Goal: Information Seeking & Learning: Understand process/instructions

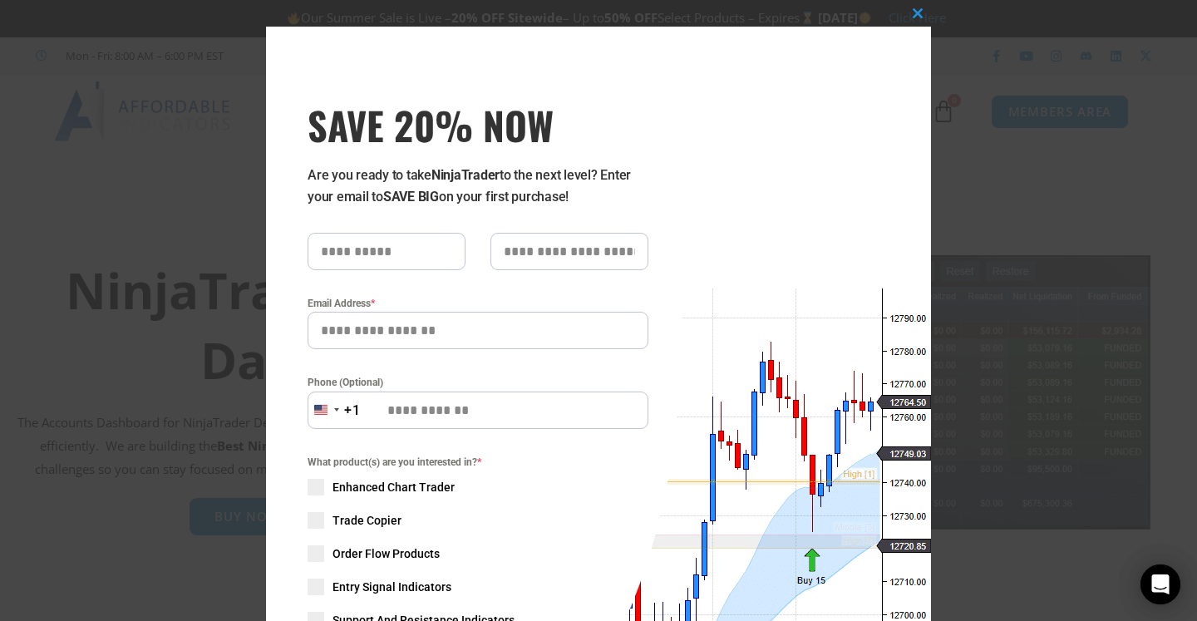
drag, startPoint x: 847, startPoint y: 118, endPoint x: 861, endPoint y: 96, distance: 26.5
click at [861, 96] on div "Close this module SAVE 20% NOW Are you ready to take NinjaTrader to the next le…" at bounding box center [598, 443] width 665 height 833
click at [909, 12] on span at bounding box center [918, 13] width 27 height 10
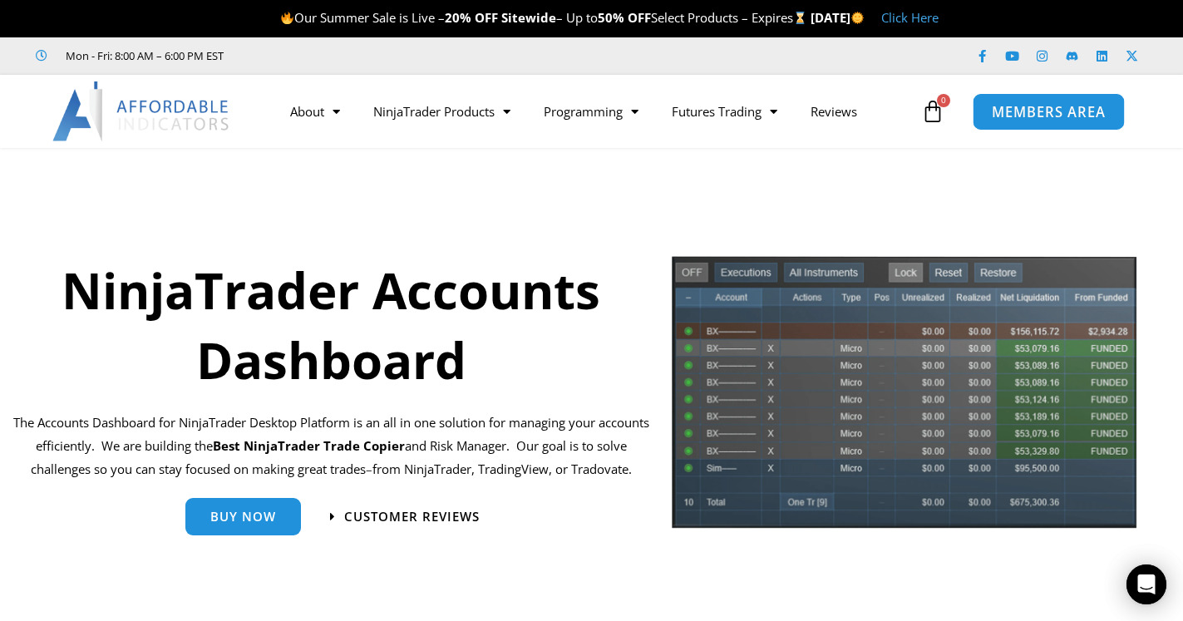
click at [1071, 114] on span "MEMBERS AREA" at bounding box center [1048, 112] width 114 height 14
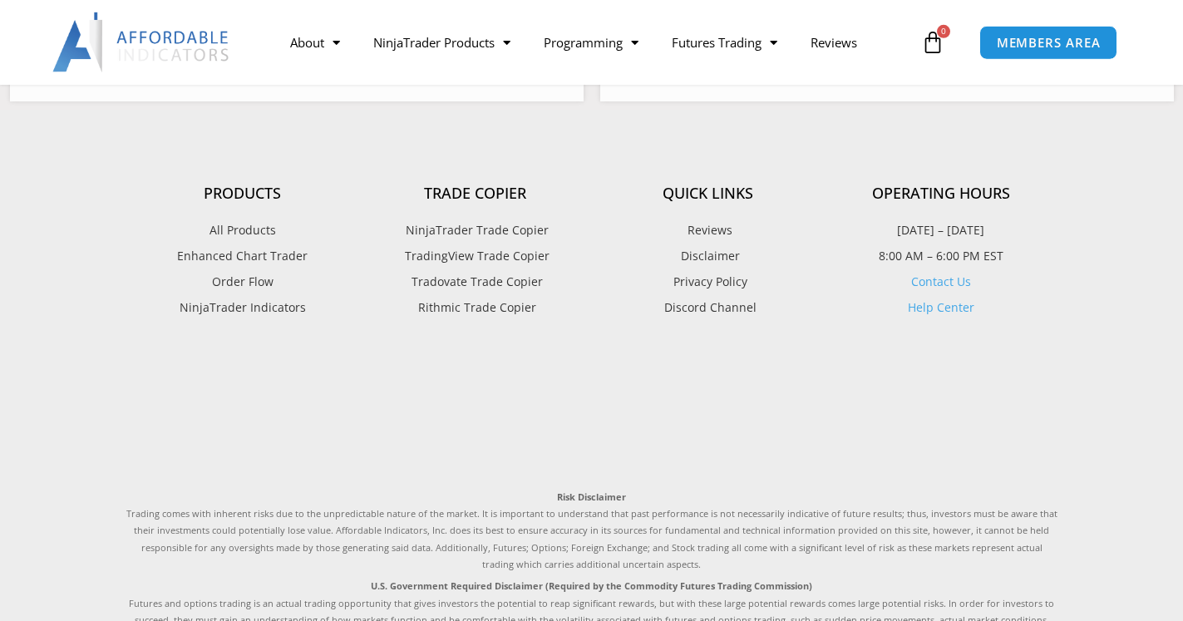
scroll to position [1063, 0]
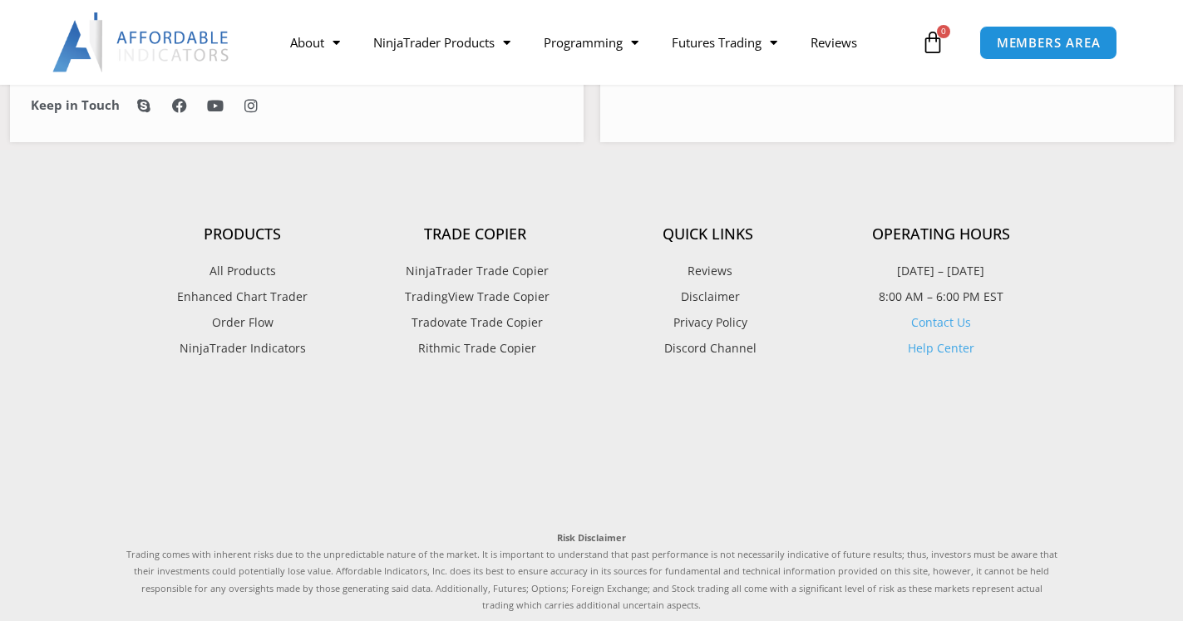
click at [951, 348] on link "Help Center" at bounding box center [941, 348] width 67 height 16
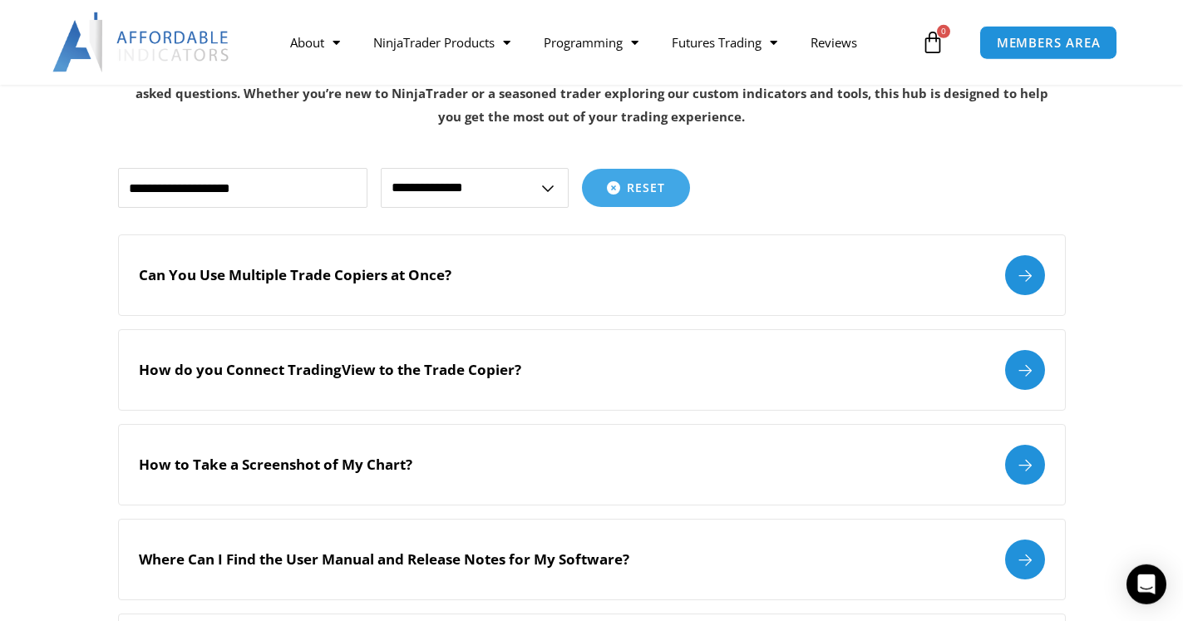
scroll to position [339, 0]
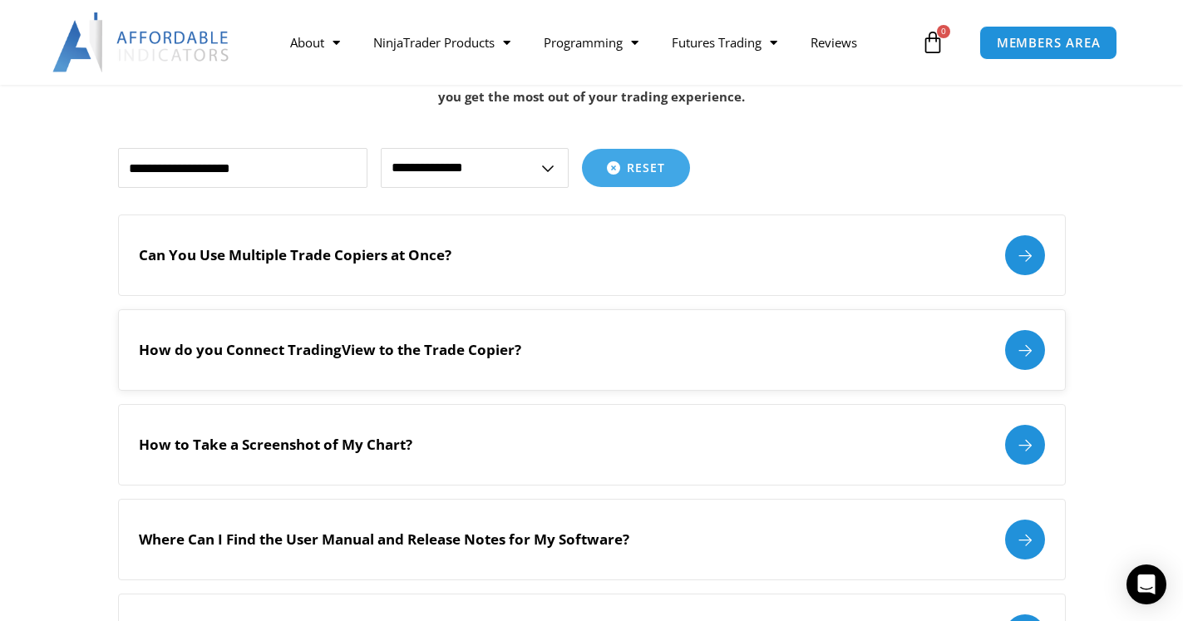
click at [1021, 350] on div at bounding box center [1025, 350] width 40 height 40
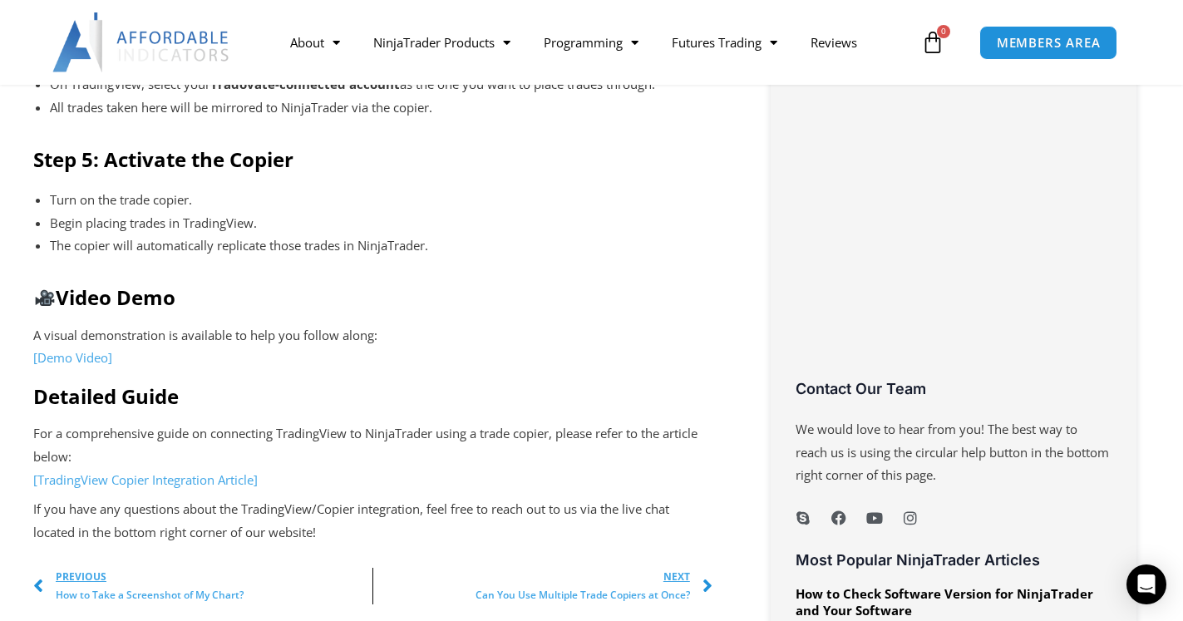
scroll to position [1018, 0]
